Goal: Find specific page/section: Find specific page/section

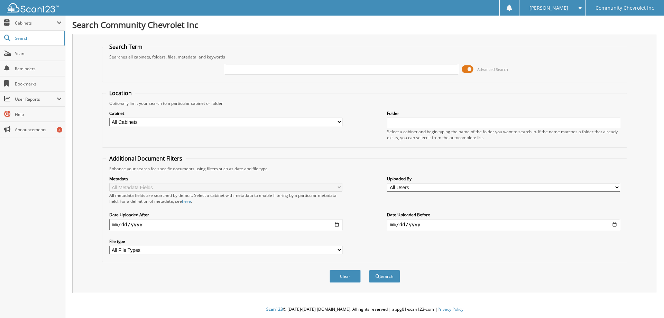
click at [249, 66] on input "text" at bounding box center [341, 69] width 233 height 10
type input "81262"
click at [369, 270] on button "Search" at bounding box center [384, 276] width 31 height 13
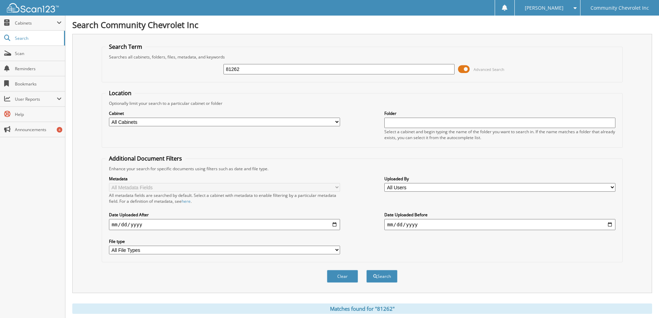
scroll to position [138, 0]
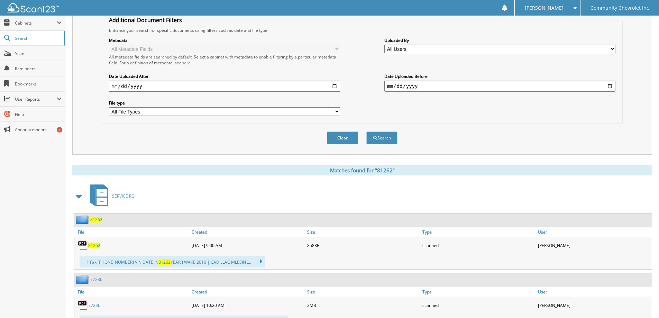
click at [93, 219] on span "81262" at bounding box center [96, 219] width 12 height 6
